Goal: Information Seeking & Learning: Find specific fact

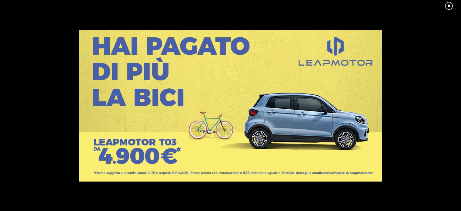
click at [449, 5] on link at bounding box center [452, 6] width 15 height 9
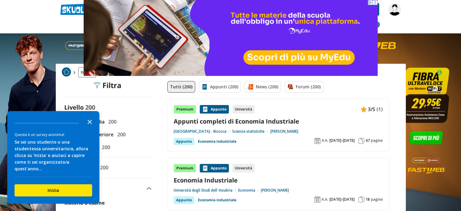
click at [89, 124] on polygon "Close the survey" at bounding box center [90, 121] width 5 height 5
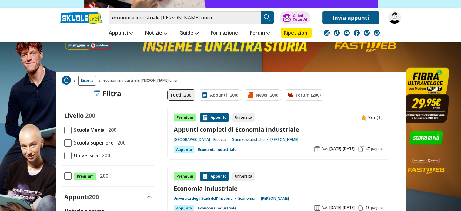
scroll to position [61, 0]
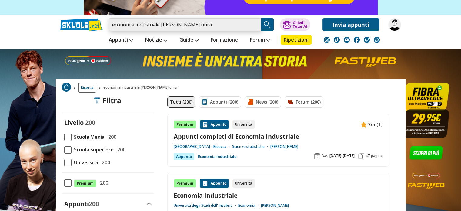
click at [175, 25] on input "economia industriale angelo zago univr" at bounding box center [185, 24] width 152 height 13
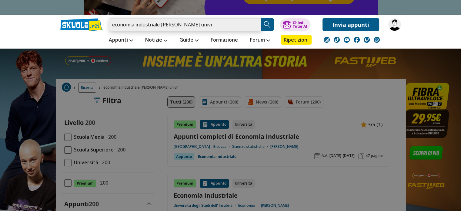
drag, startPoint x: 176, startPoint y: 25, endPoint x: 161, endPoint y: 25, distance: 14.6
click at [161, 25] on input "economia industriale angelo zago univr" at bounding box center [185, 24] width 152 height 13
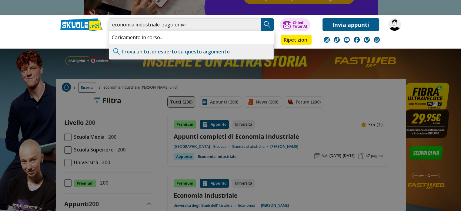
type input "economia industriale zago univr"
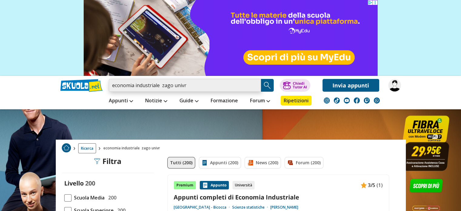
drag, startPoint x: 209, startPoint y: 90, endPoint x: 64, endPoint y: 87, distance: 144.7
click at [64, 87] on div "economia industriale zago univr Trova un tutor esperto su questo argomento Chie…" at bounding box center [231, 84] width 350 height 16
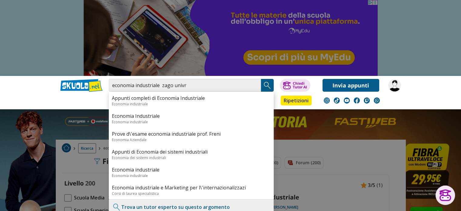
click at [350, 163] on div at bounding box center [230, 105] width 461 height 211
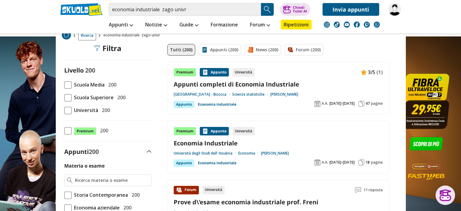
scroll to position [121, 0]
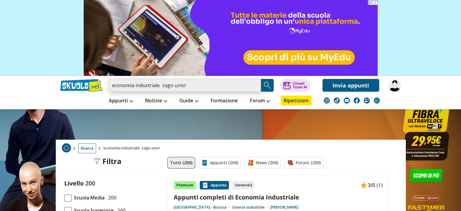
drag, startPoint x: 177, startPoint y: 83, endPoint x: 60, endPoint y: 82, distance: 117.0
click at [60, 82] on div "economia industriale zago univr Trova un tutor esperto su questo argomento Chie…" at bounding box center [231, 84] width 350 height 16
